Goal: Find contact information: Find contact information

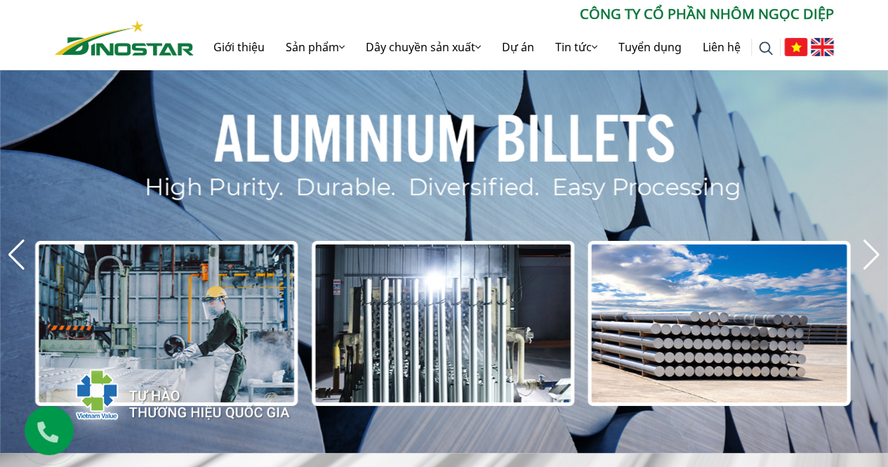
click at [848, 34] on div "Tìm kiếm cho: ******** CÔNG TY CỔ PHẦN NHÔM NGỌC DIỆP Giới thiệu Sản phẩm Sản p…" at bounding box center [444, 34] width 888 height 69
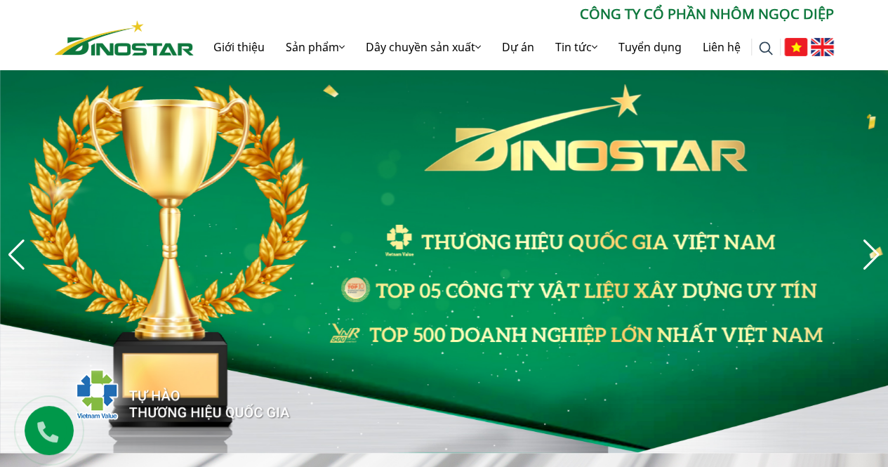
click at [819, 51] on img at bounding box center [822, 47] width 23 height 18
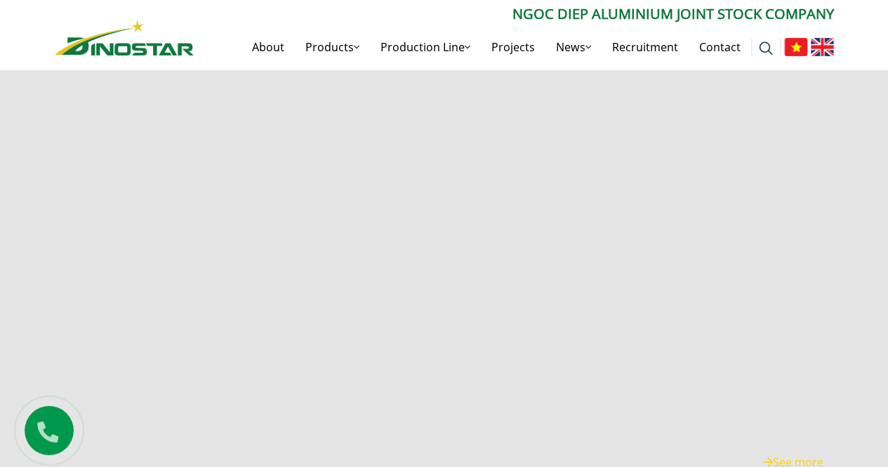
scroll to position [2775, 0]
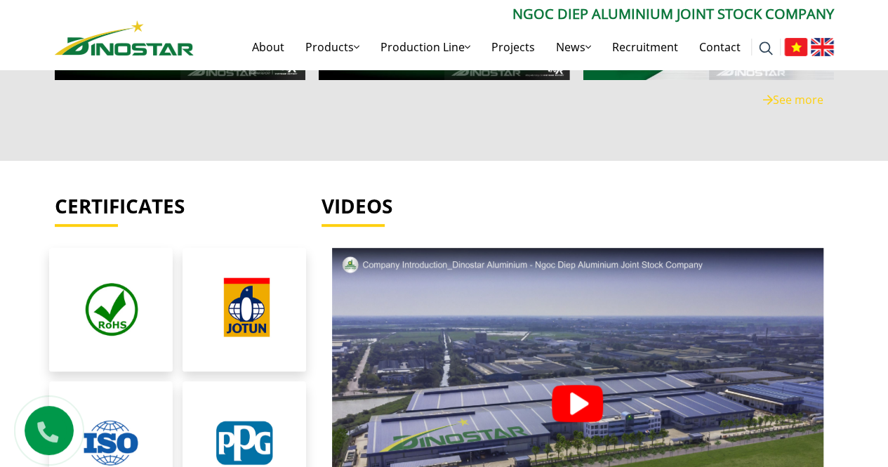
click at [837, 199] on div "Videos" at bounding box center [578, 220] width 534 height 53
click at [702, 41] on link "Contact" at bounding box center [720, 47] width 62 height 45
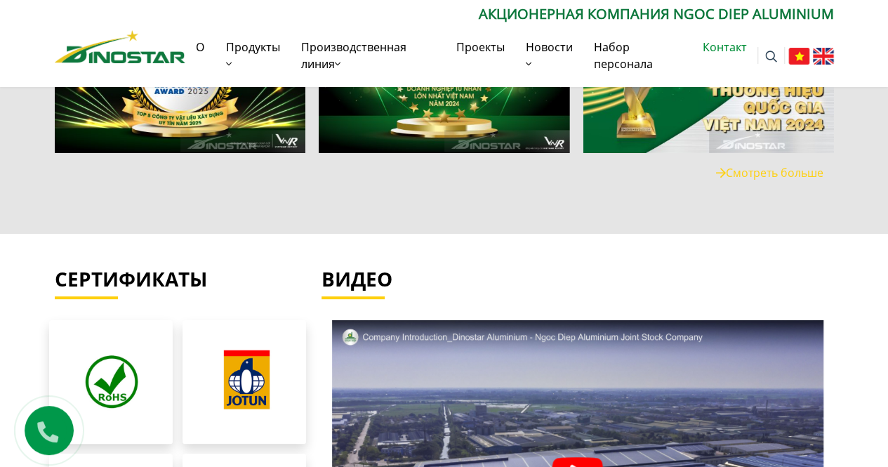
scroll to position [2820, 0]
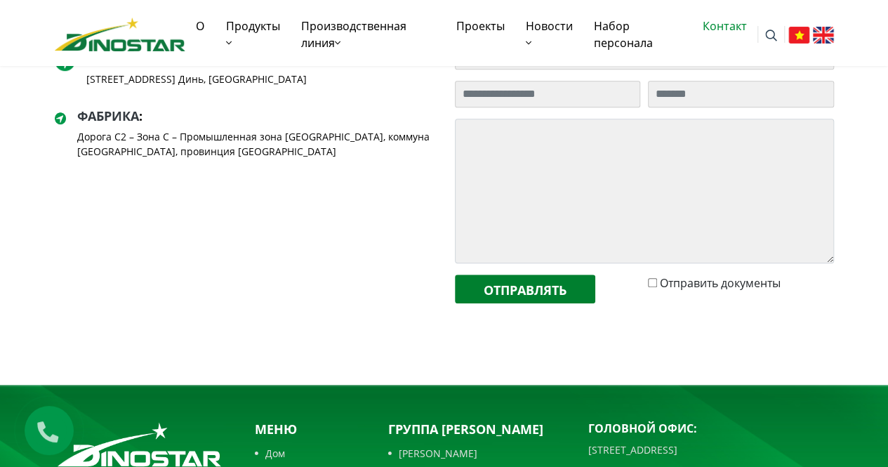
scroll to position [665, 0]
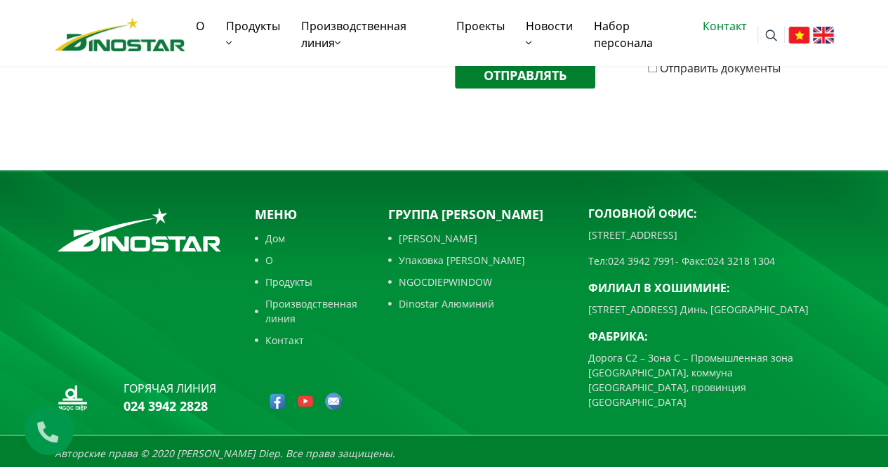
drag, startPoint x: 873, startPoint y: 1, endPoint x: 661, endPoint y: 126, distance: 245.5
click at [831, 31] on img at bounding box center [823, 35] width 21 height 17
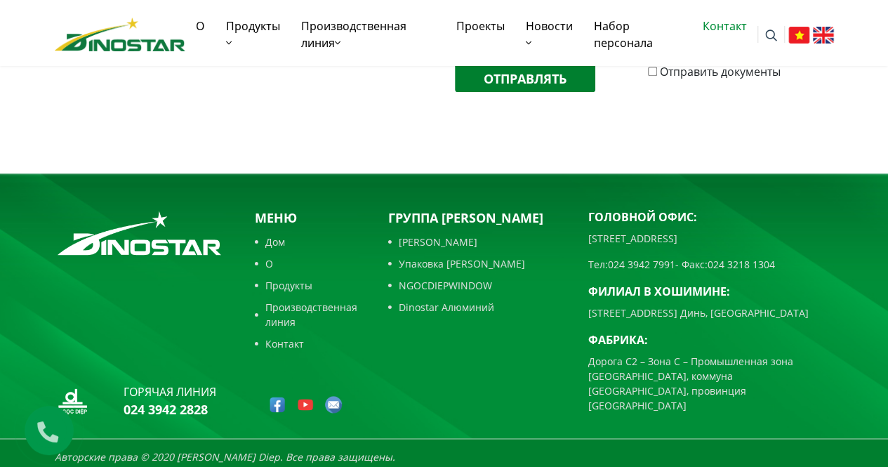
scroll to position [665, 0]
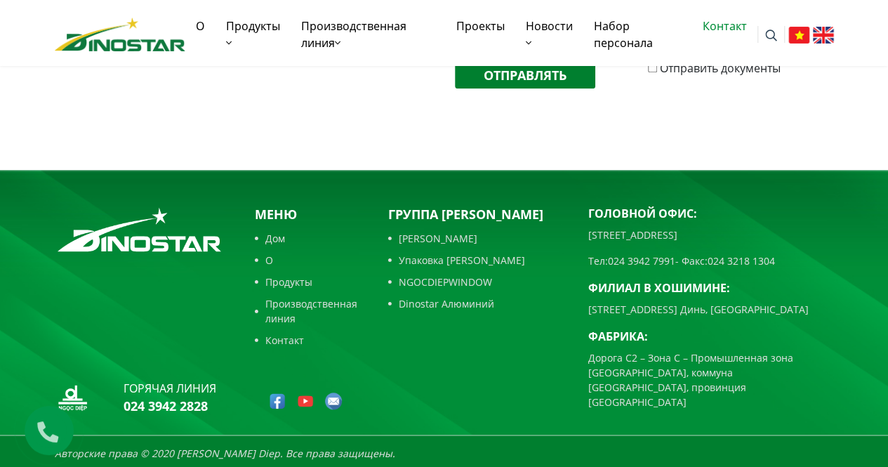
click at [820, 43] on img at bounding box center [823, 35] width 21 height 17
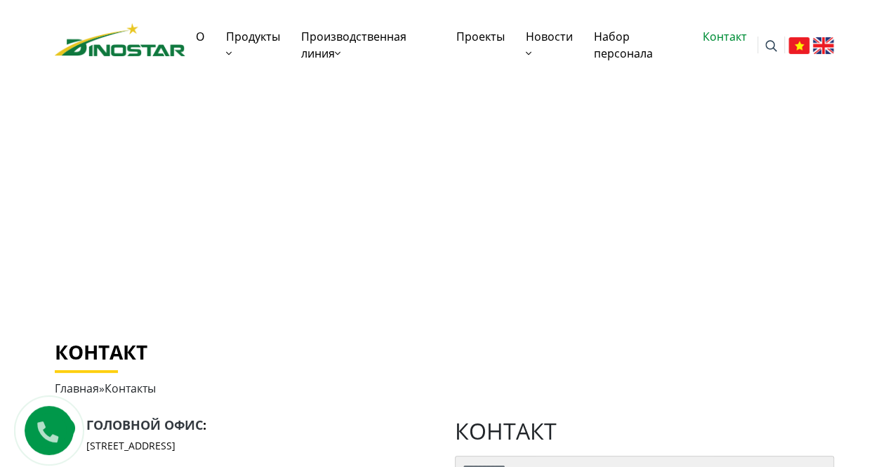
click at [684, 346] on h1 "Контакт" at bounding box center [444, 352] width 779 height 24
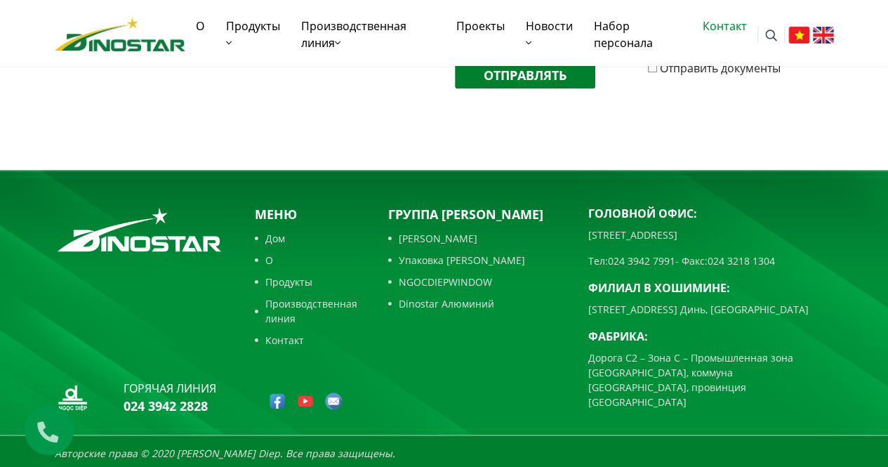
scroll to position [651, 0]
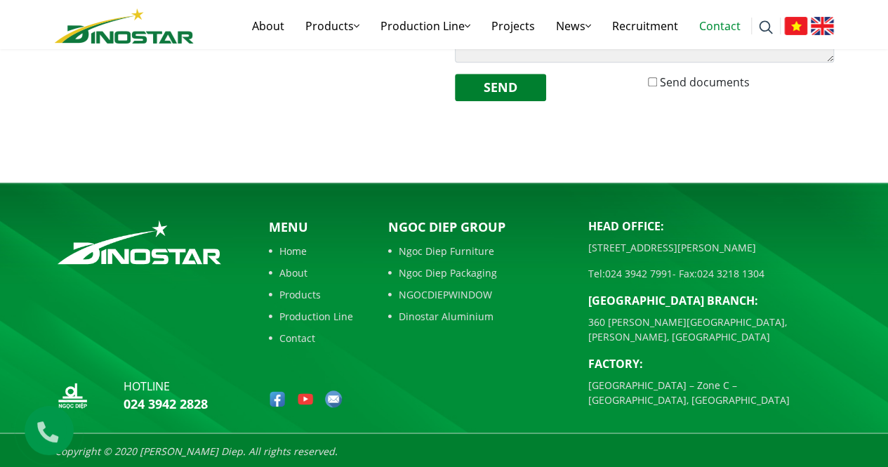
click at [550, 362] on div "Ngoc Diep Group Ngoc Diep Furniture Ngoc Diep Packaging NGOCDIEPWINDOW Dinostar…" at bounding box center [478, 318] width 200 height 201
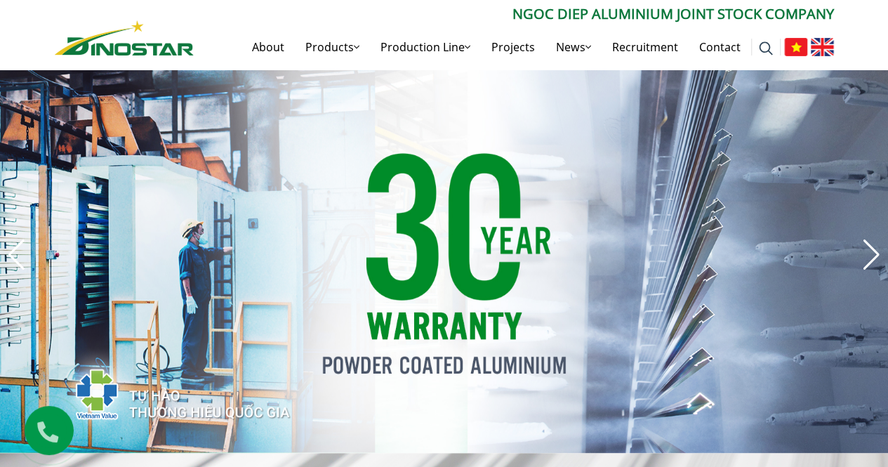
click at [854, 29] on div "Search for: ****** Ngoc Diep Aluminium Joint Stock Company About Products Produ…" at bounding box center [444, 34] width 888 height 69
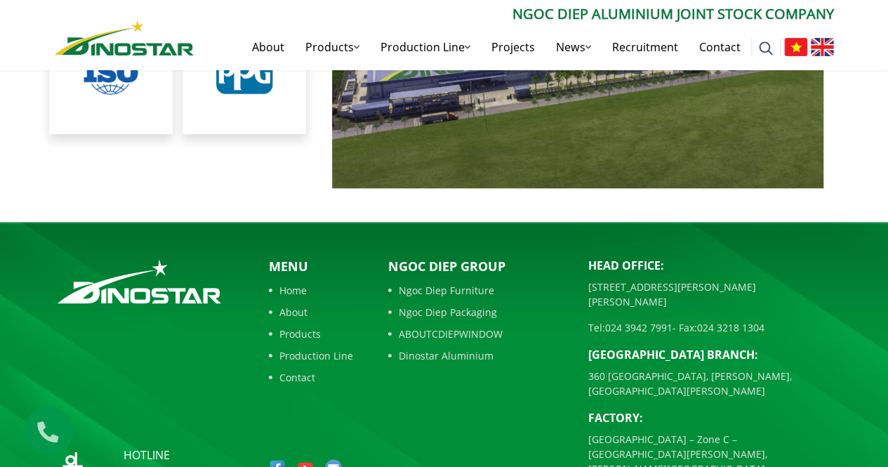
scroll to position [3183, 0]
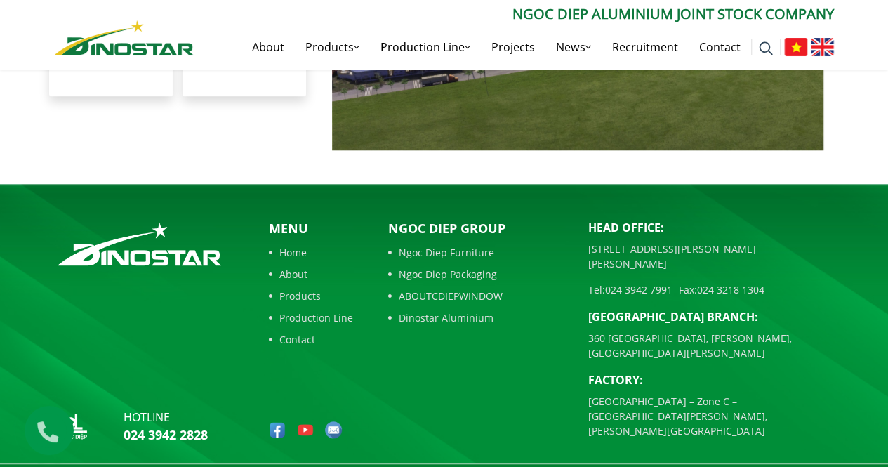
click at [296, 271] on link "About" at bounding box center [311, 274] width 84 height 15
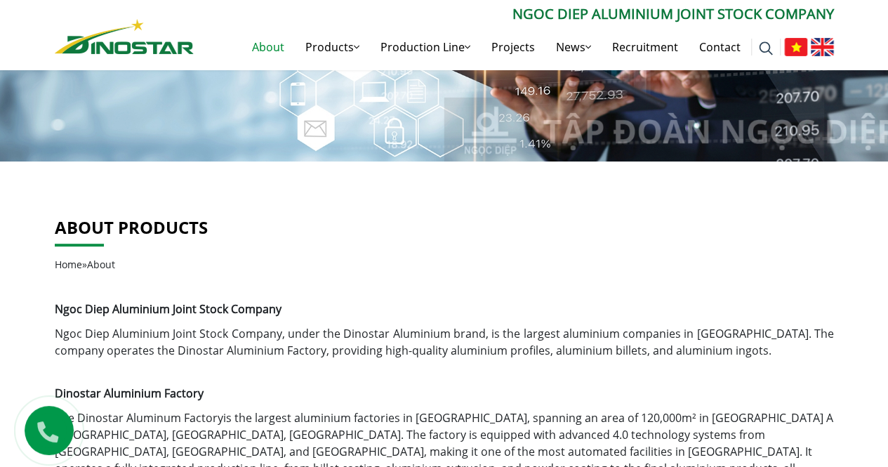
scroll to position [351, 0]
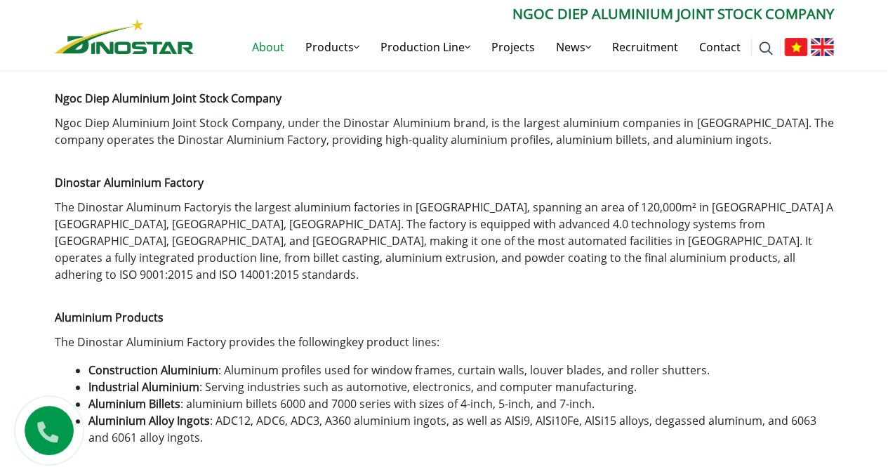
click at [716, 242] on p "The Dinostar Aluminum Factory is the largest aluminium factories in [GEOGRAPHIC…" at bounding box center [444, 241] width 779 height 84
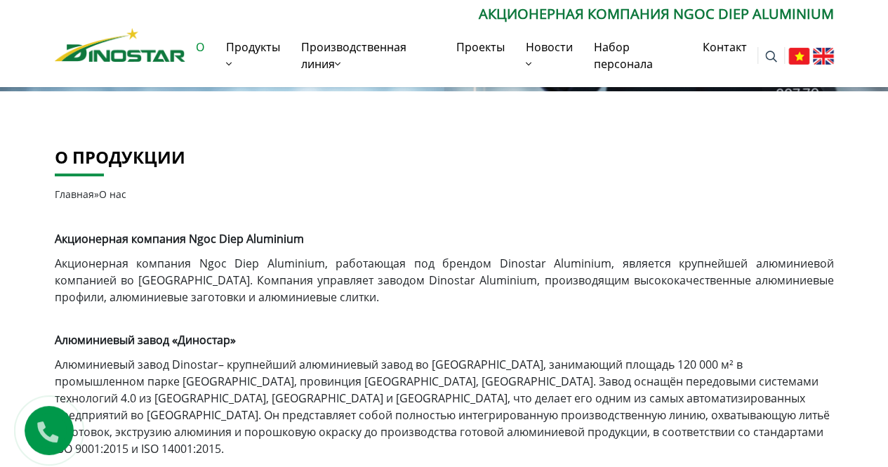
scroll to position [281, 0]
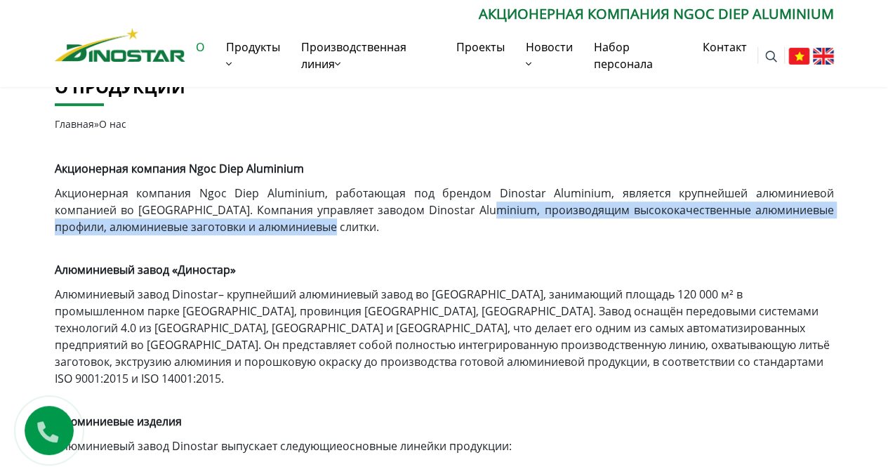
drag, startPoint x: 487, startPoint y: 212, endPoint x: 343, endPoint y: 227, distance: 144.7
click at [343, 227] on p "Акционерная компания Ngoc Diep Aluminium , работающая под брендом Dinostar Alum…" at bounding box center [444, 210] width 779 height 51
copy font "производящим высококачественные алюминиевые профили, алюминиевые заготовки и ал…"
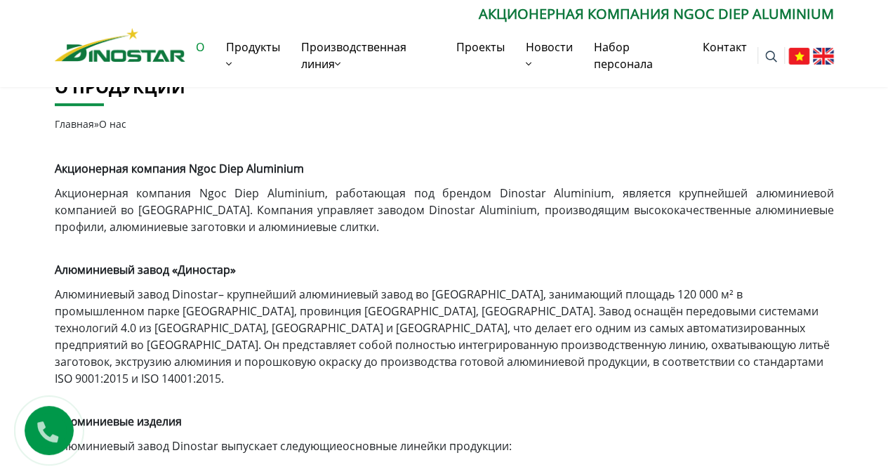
click at [418, 270] on h1 "Алюминиевый завод «Диностар»" at bounding box center [444, 263] width 779 height 34
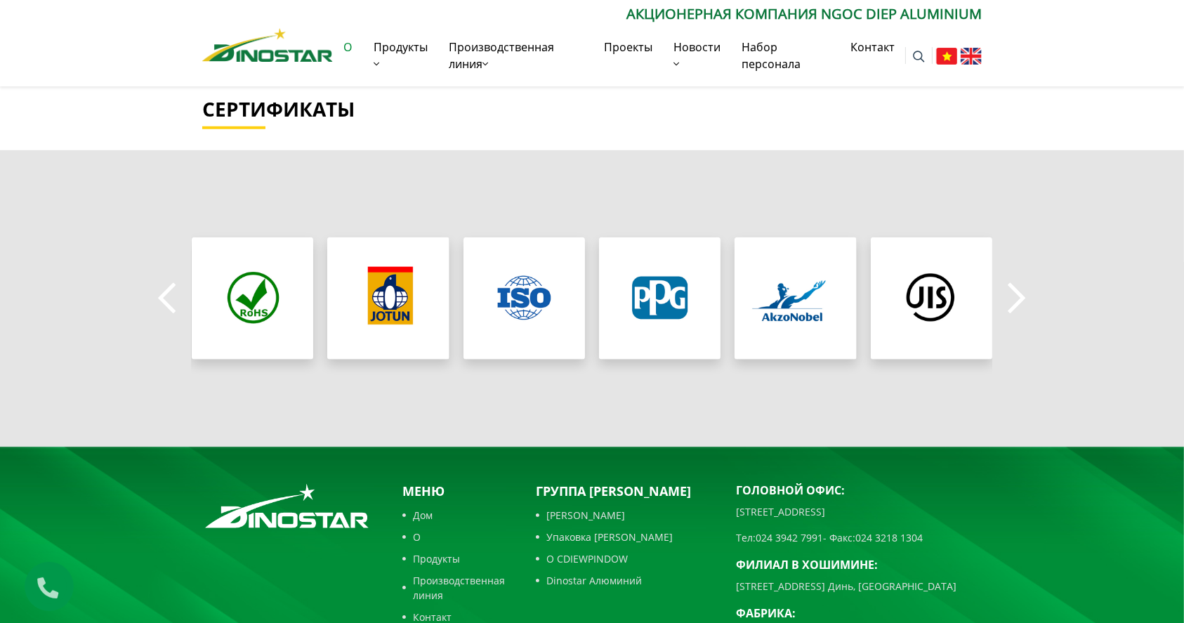
scroll to position [1269, 0]
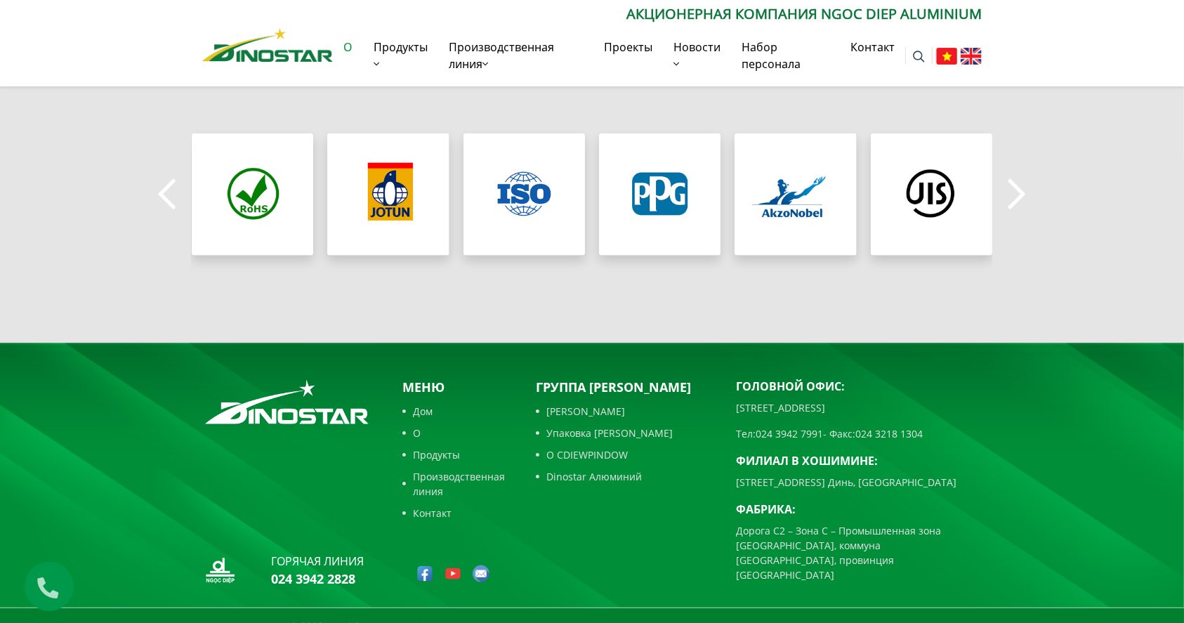
click at [435, 448] on font "Продукты" at bounding box center [436, 454] width 47 height 13
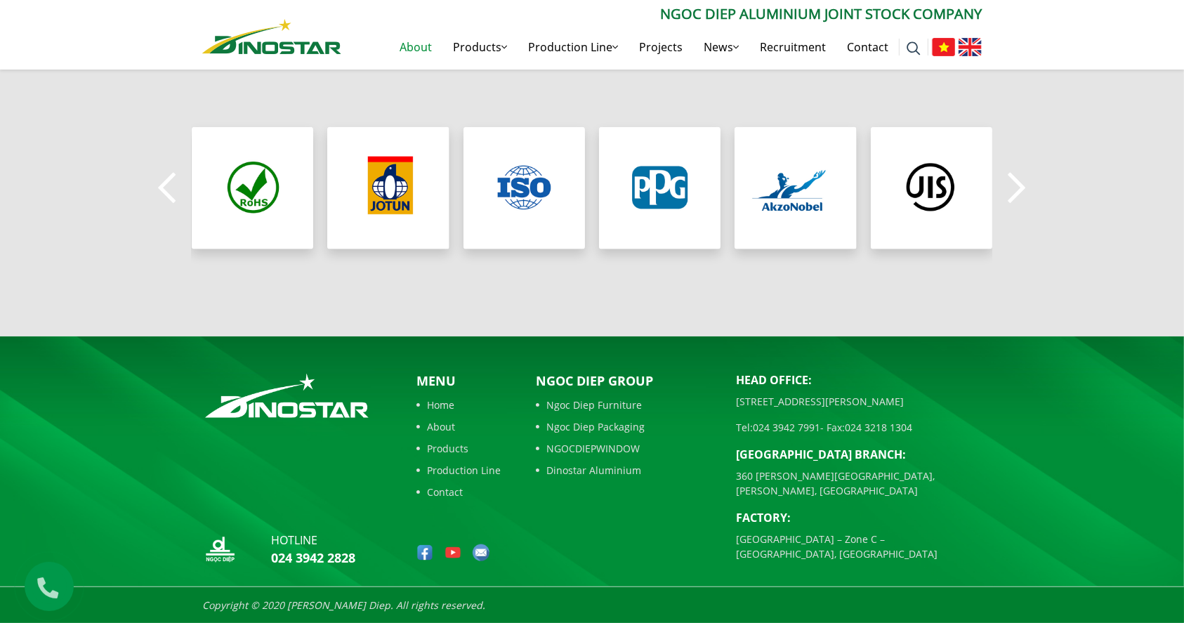
scroll to position [1224, 0]
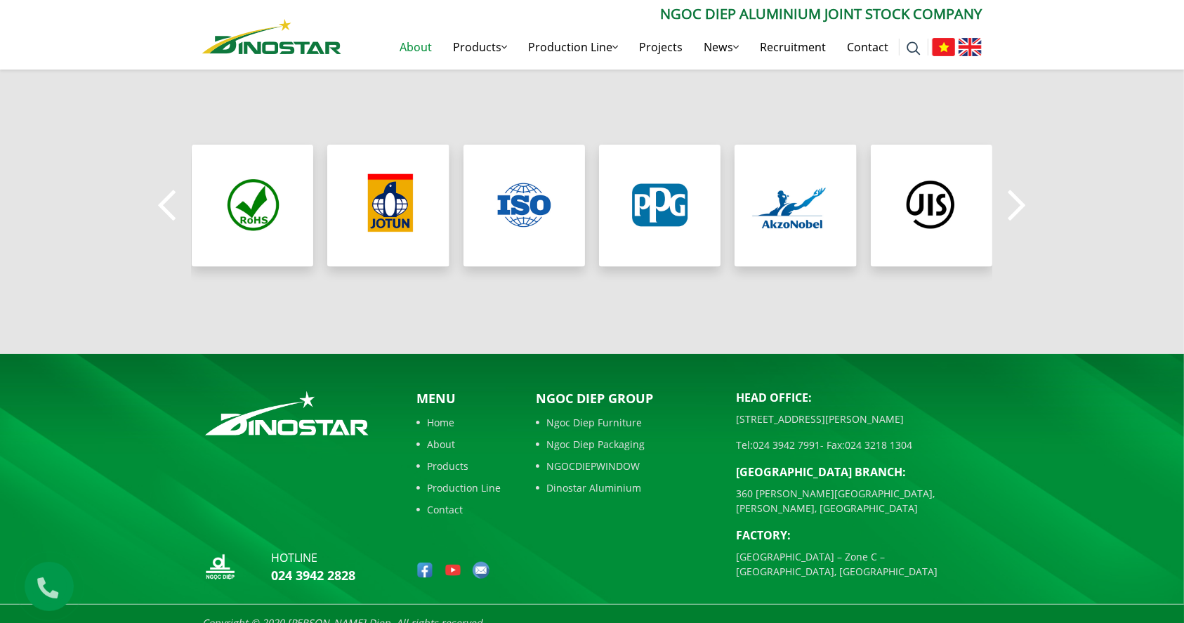
click at [426, 50] on link "About" at bounding box center [415, 47] width 53 height 45
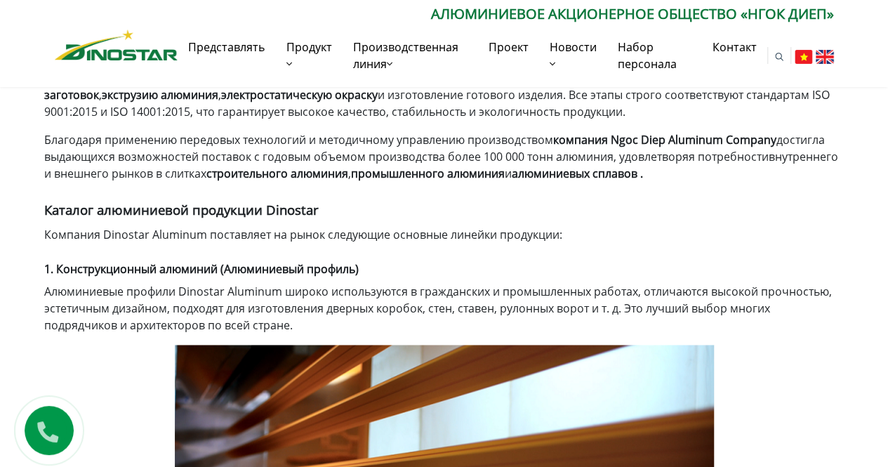
scroll to position [632, 0]
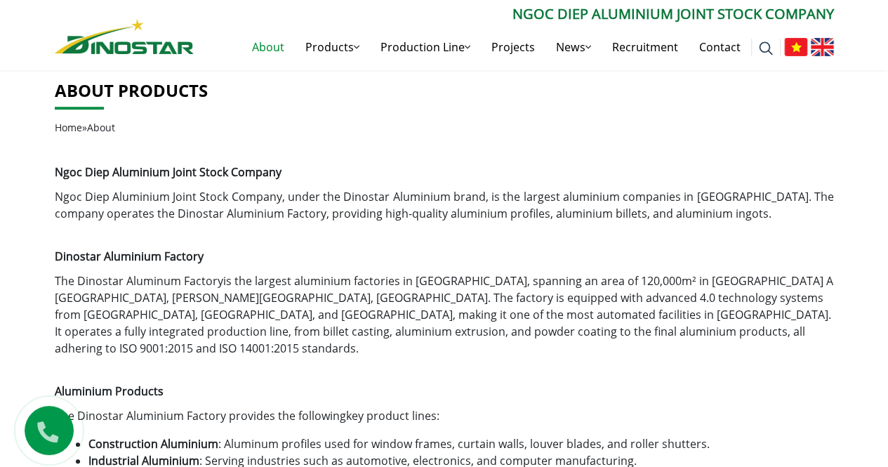
scroll to position [351, 0]
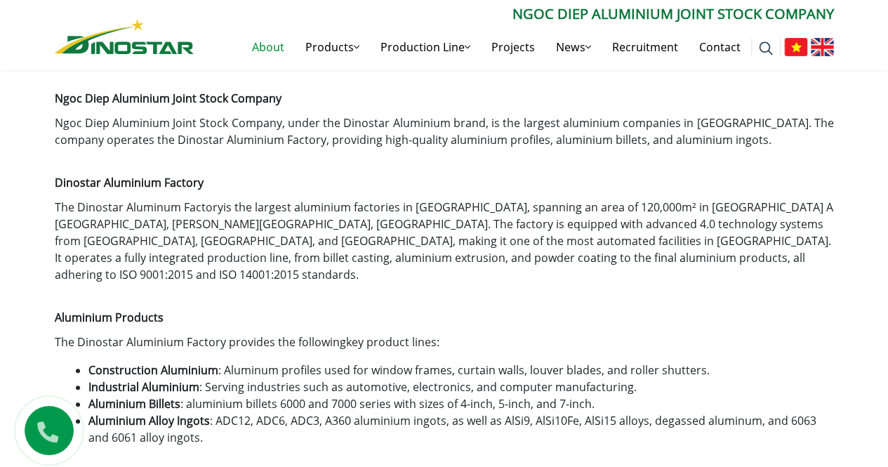
drag, startPoint x: 837, startPoint y: 0, endPoint x: 522, endPoint y: 134, distance: 341.9
click at [531, 168] on h1 "Dinostar Aluminium Factory" at bounding box center [444, 176] width 779 height 34
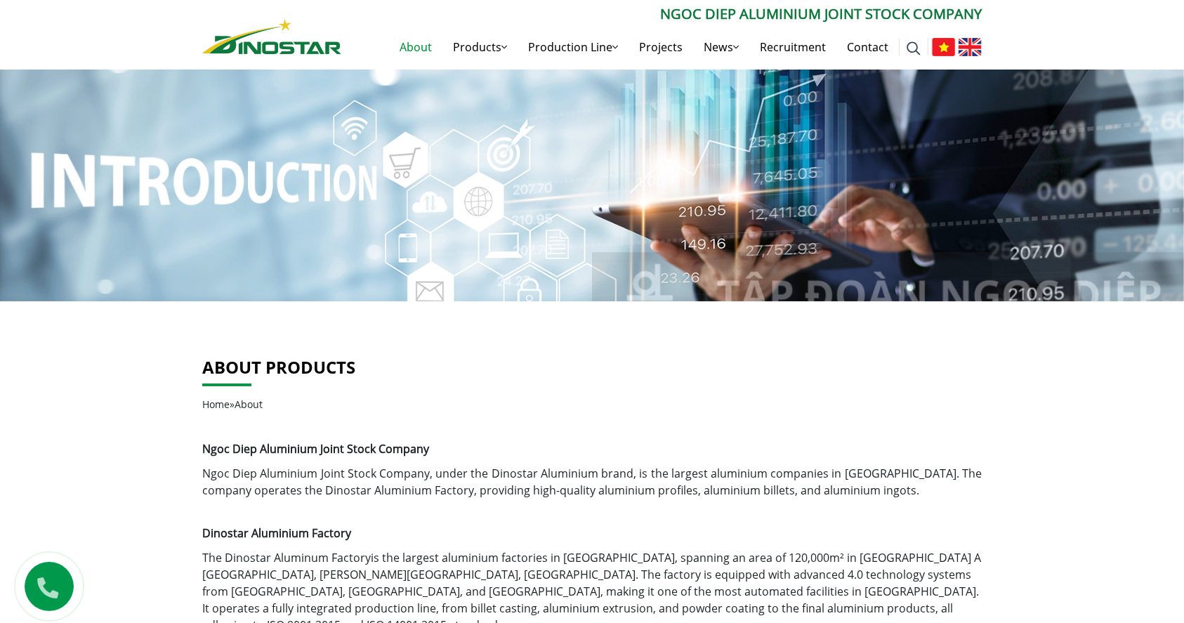
scroll to position [0, 0]
click at [860, 51] on link "Contact" at bounding box center [867, 47] width 62 height 45
click at [866, 51] on link "Contact" at bounding box center [867, 47] width 62 height 45
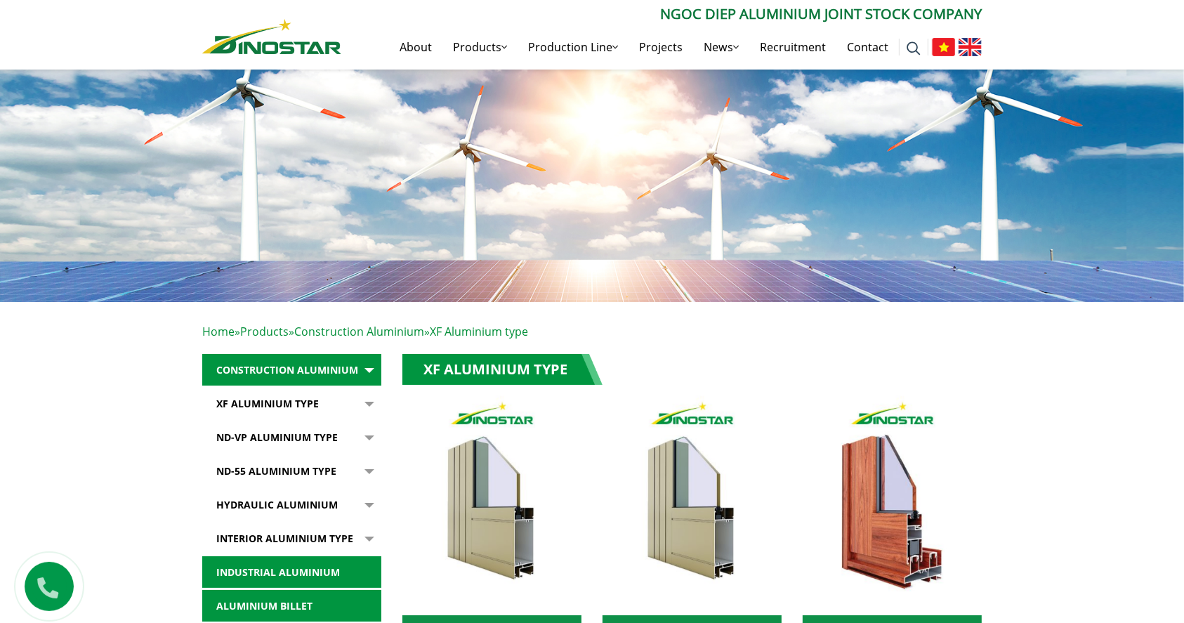
scroll to position [281, 0]
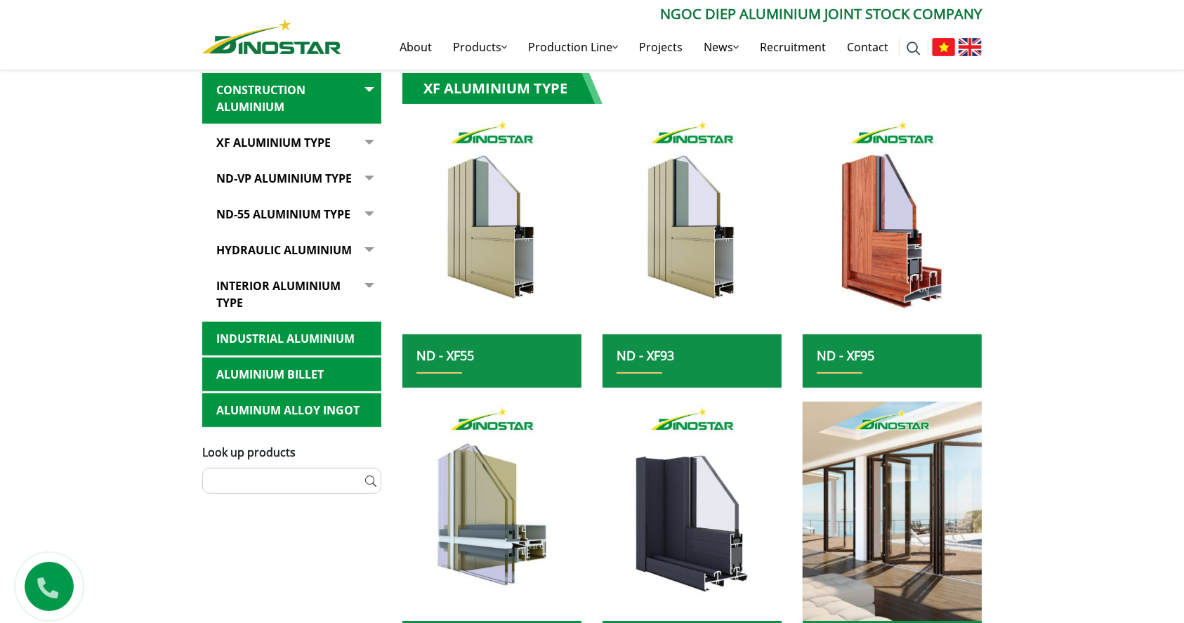
drag, startPoint x: 1144, startPoint y: 326, endPoint x: 1068, endPoint y: 339, distance: 77.6
click at [887, 327] on div "Home » Products » Construction Aluminium » XF Aluminium type Construction Alumi…" at bounding box center [592, 508] width 1184 height 975
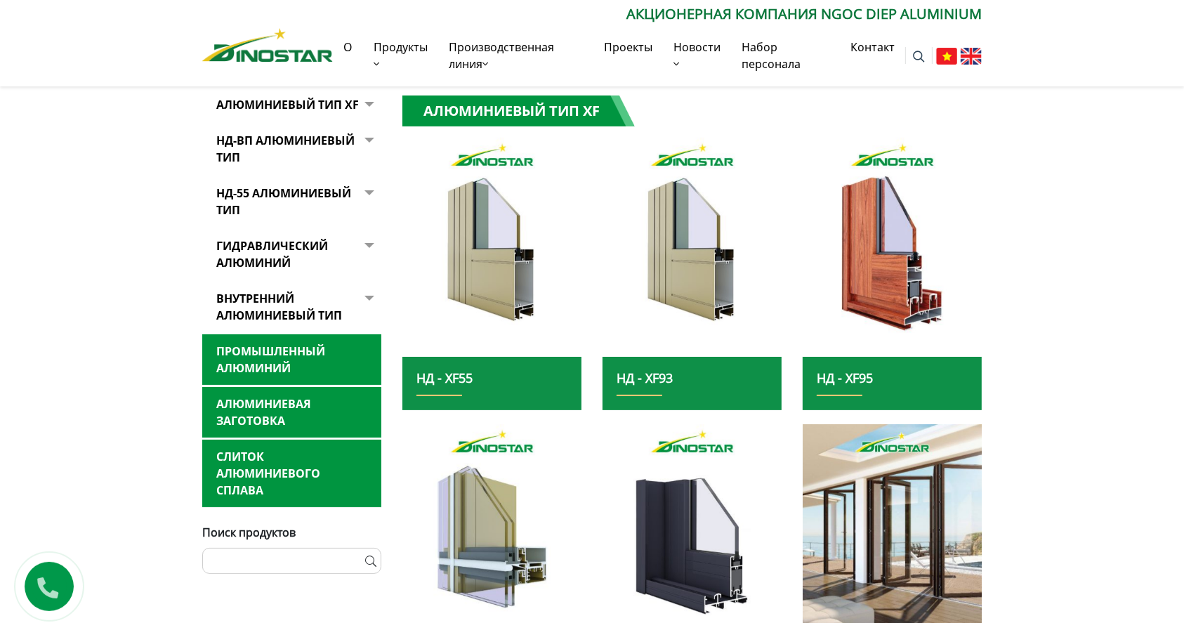
scroll to position [374, 0]
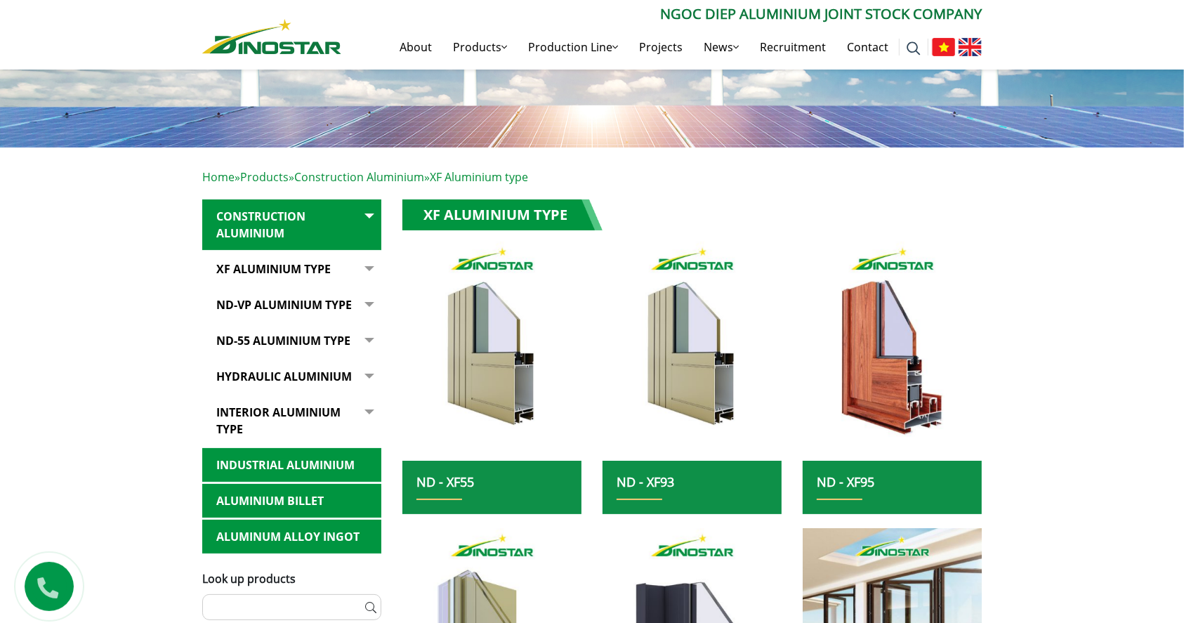
scroll to position [125, 0]
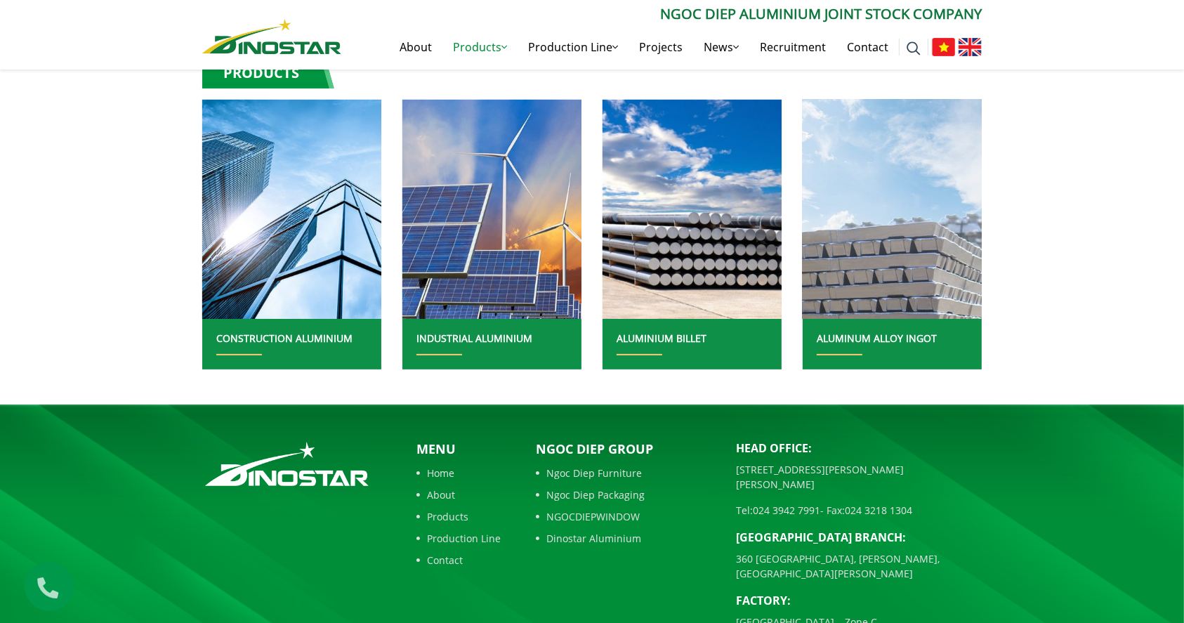
scroll to position [176, 0]
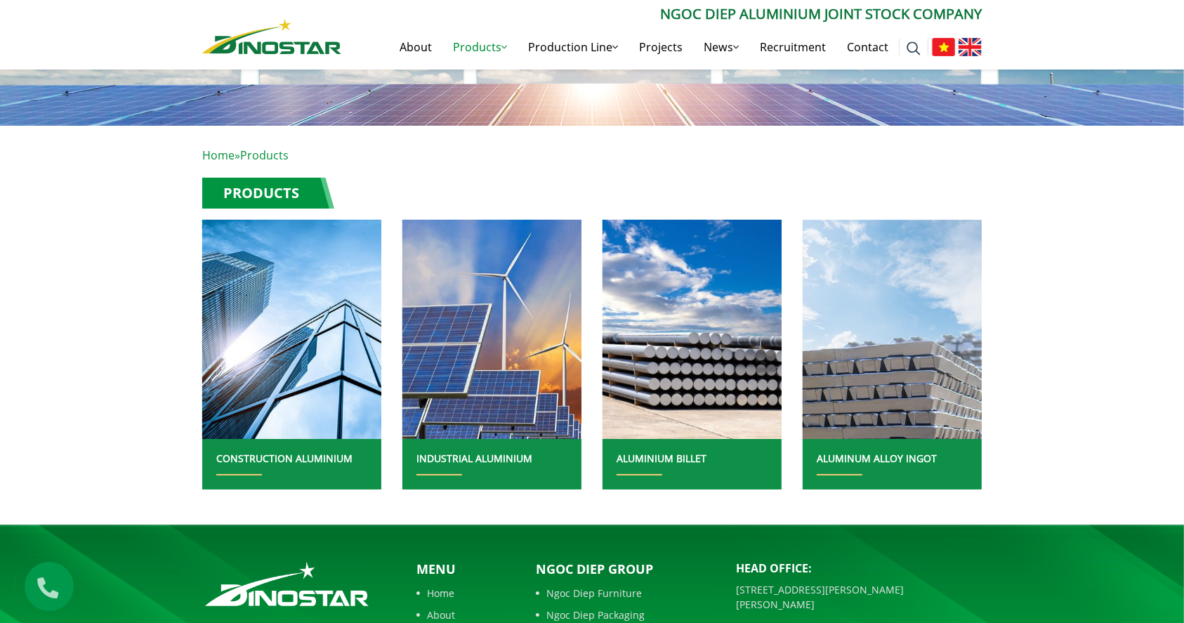
click at [1083, 241] on main "Home » Products Products CONSTRUCTION ALUMINIUM INDUSTRIAL ALUMINIUM ALUMINIUM …" at bounding box center [592, 315] width 1184 height 378
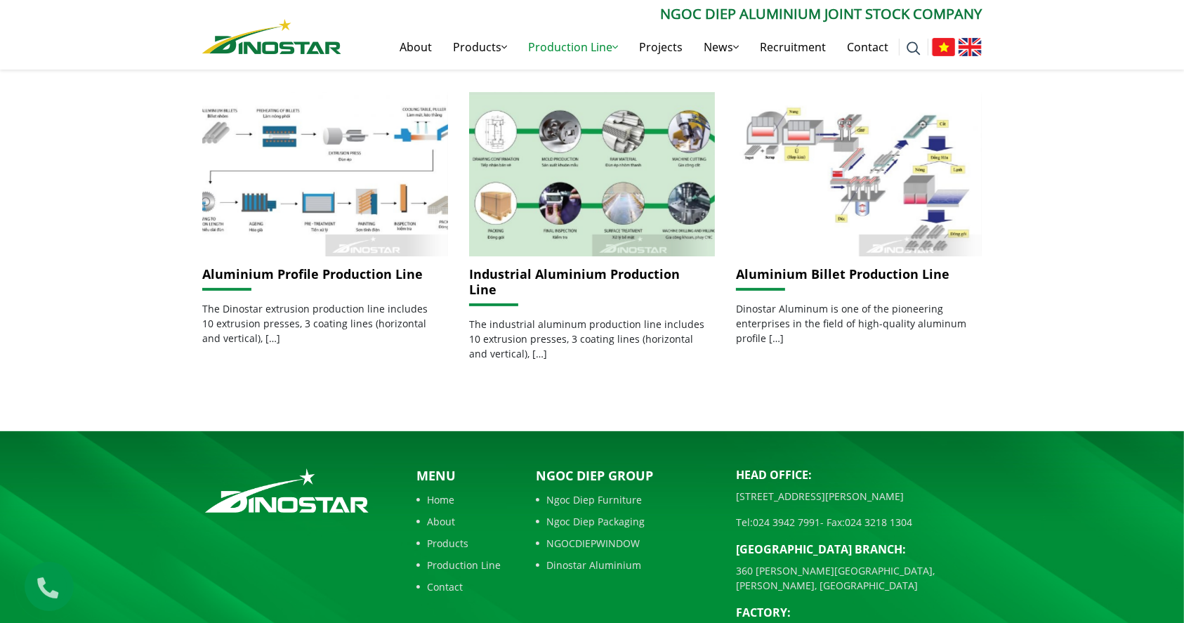
scroll to position [429, 0]
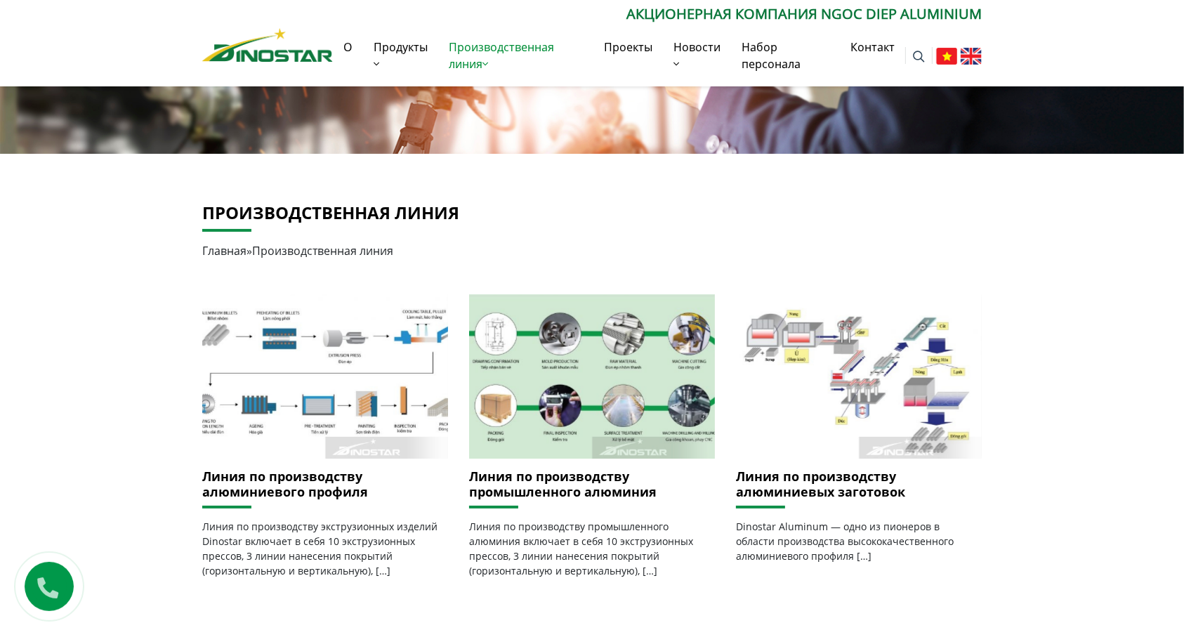
click at [1109, 290] on div "Производственная линия Главная » Производственная линия Линия по производству а…" at bounding box center [592, 401] width 1184 height 494
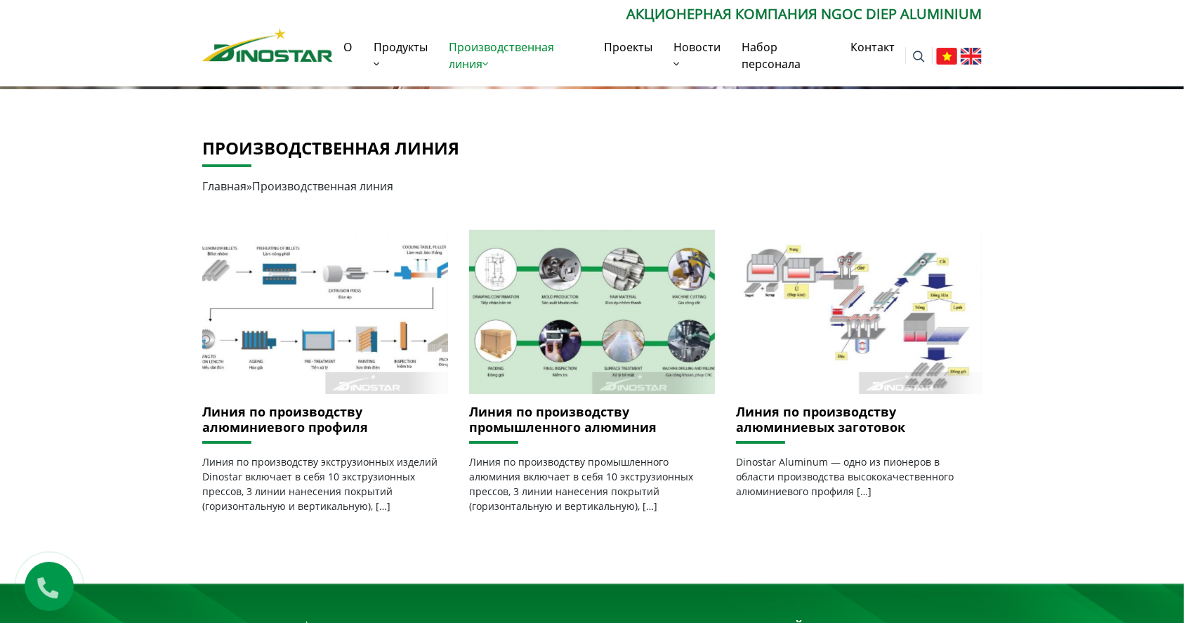
scroll to position [241, 0]
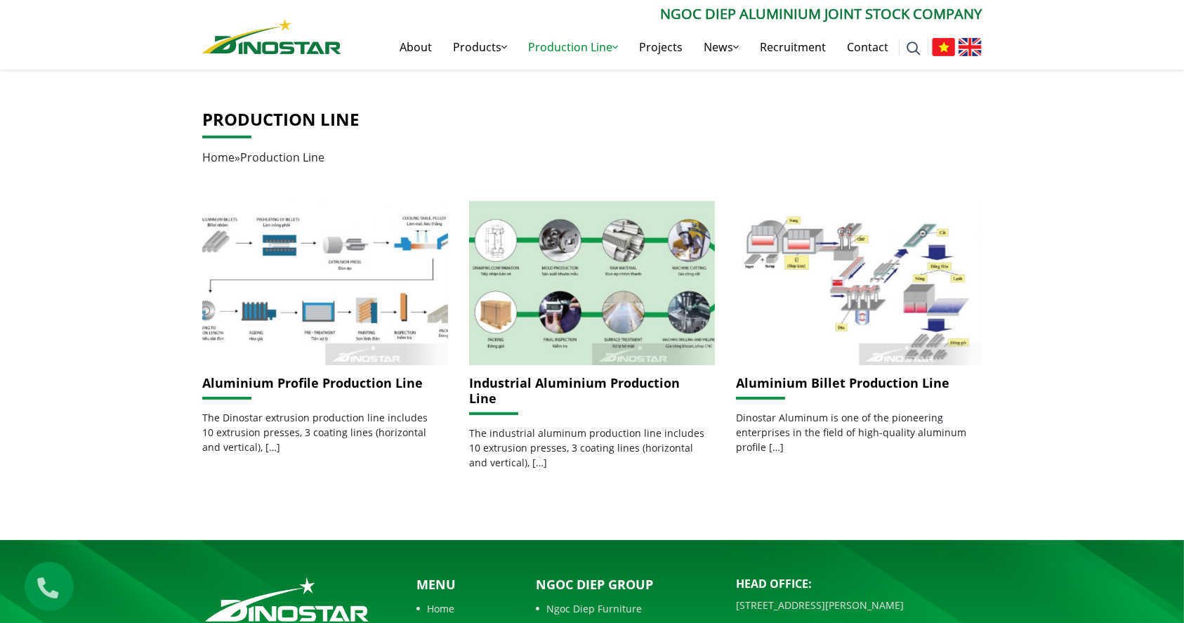
click at [1105, 261] on div "Production Line Home » Production Line Aluminium Profile Production Line The Di…" at bounding box center [592, 299] width 1184 height 479
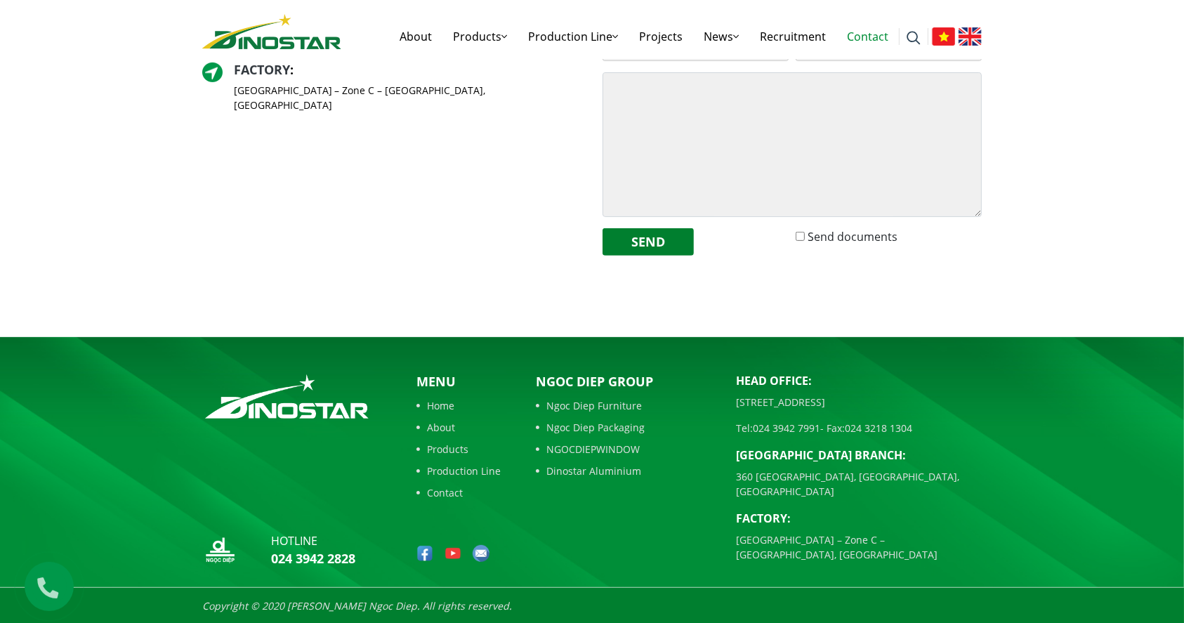
click at [378, 204] on div "Head Office : [STREET_ADDRESS] Tel: [PHONE_NUMBER] - Fax: [PHONE_NUMBER] [GEOGR…" at bounding box center [392, 94] width 400 height 346
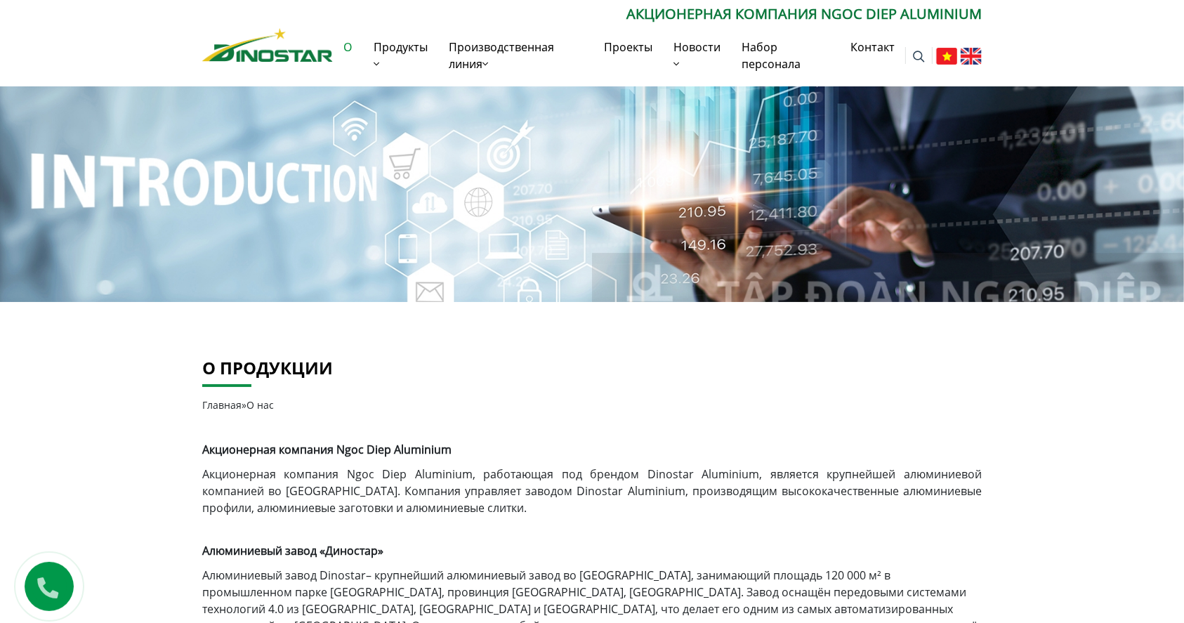
click at [512, 432] on h1 "Акционерная компания Ngoc Diep Aluminium" at bounding box center [591, 443] width 779 height 34
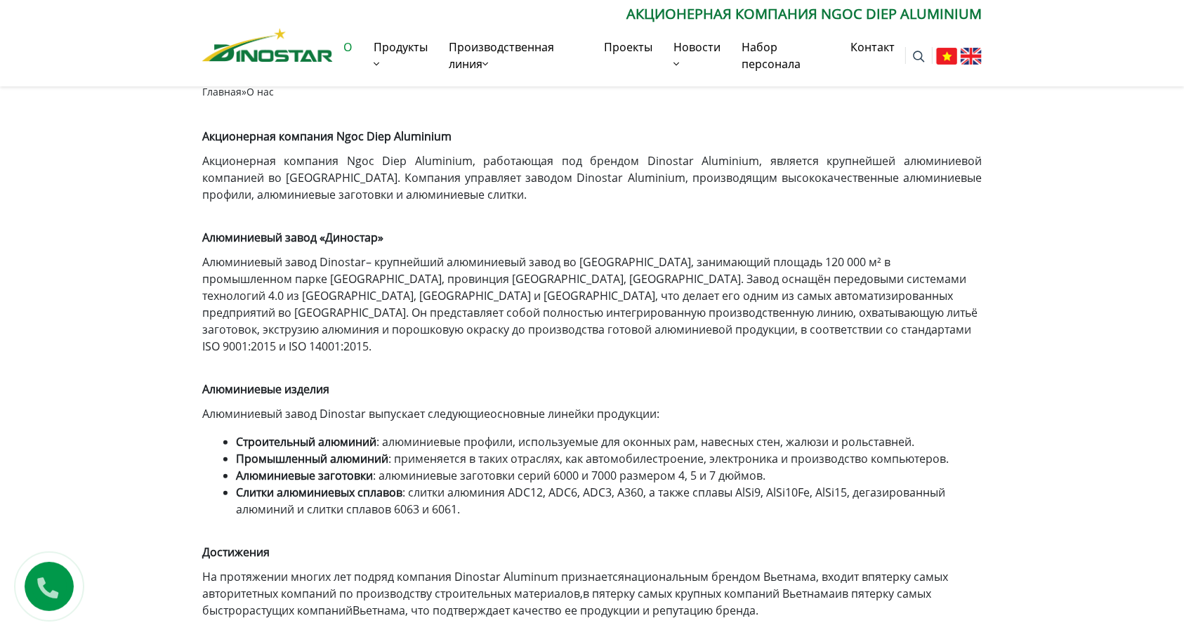
scroll to position [281, 0]
